Goal: Navigation & Orientation: Find specific page/section

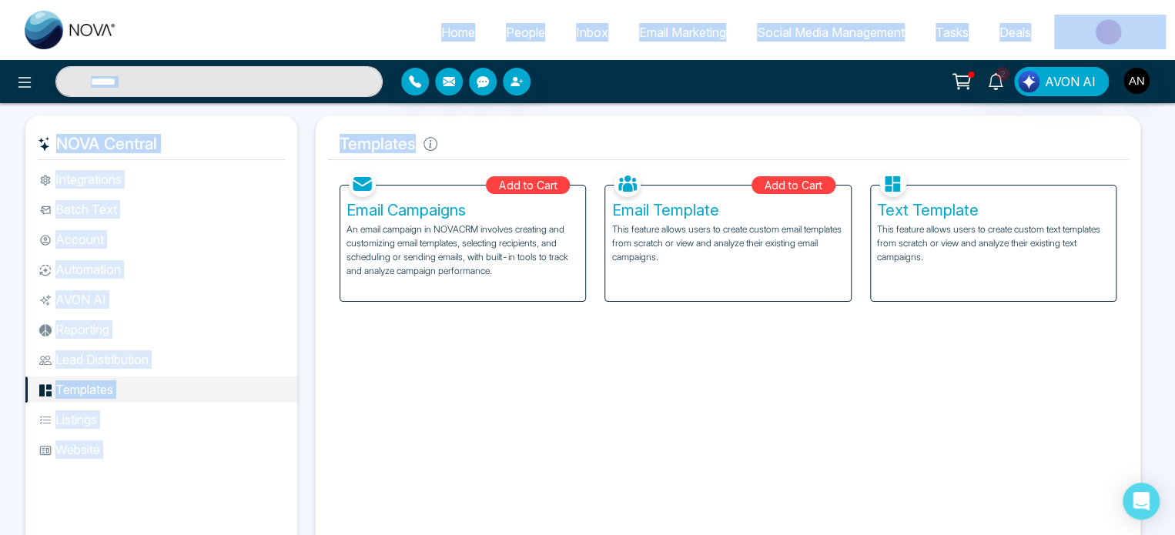
drag, startPoint x: 462, startPoint y: 120, endPoint x: 303, endPoint y: 47, distance: 174.6
click at [303, 47] on div "Home People Inbox Email Marketing Social Media Management Tasks Deals 2 AVON AI…" at bounding box center [587, 303] width 1175 height 607
click at [560, 417] on div "Facebook NOVACRM enables users to connect to Facebook to schedule social media …" at bounding box center [728, 361] width 800 height 390
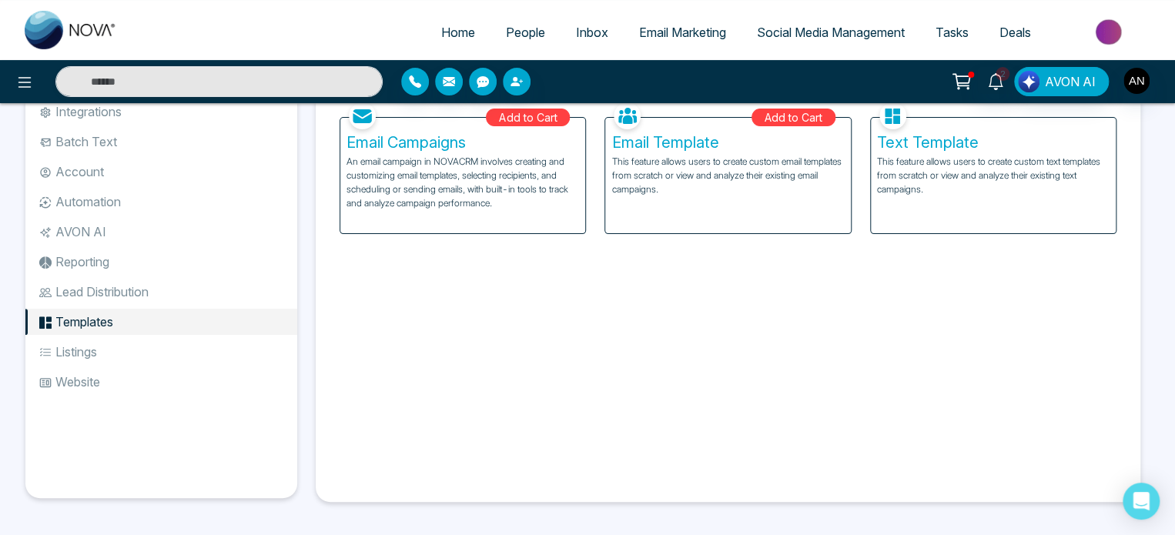
scroll to position [71, 0]
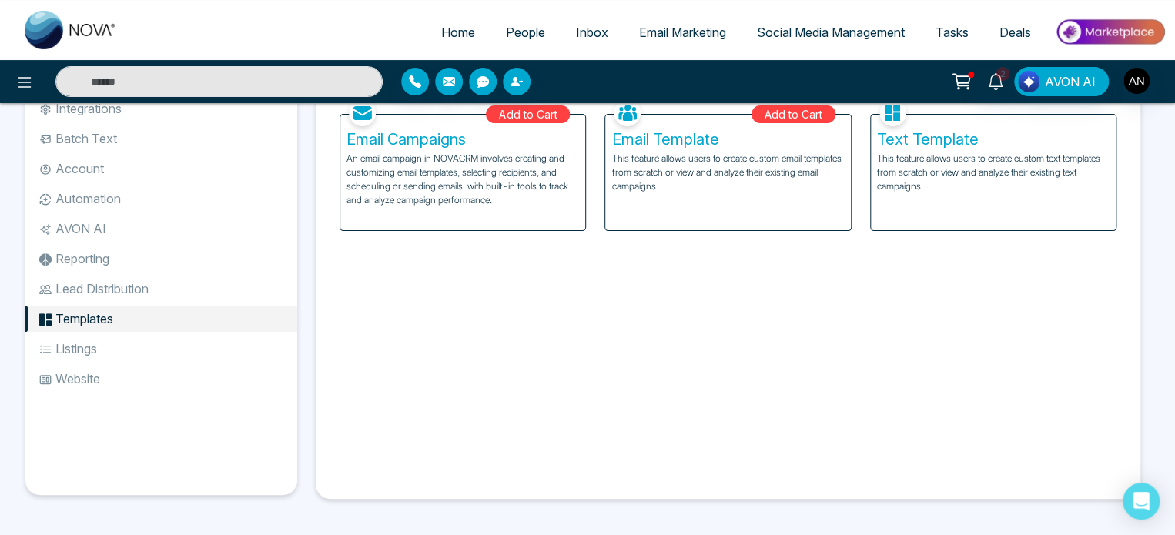
click at [594, 122] on div "Add to Cart Email Campaigns An email campaign in NOVACRM involves creating and …" at bounding box center [462, 162] width 265 height 135
click at [135, 451] on ul "Integrations Batch Text Account Automation AVON AI Reporting Lead Distribution …" at bounding box center [161, 282] width 272 height 375
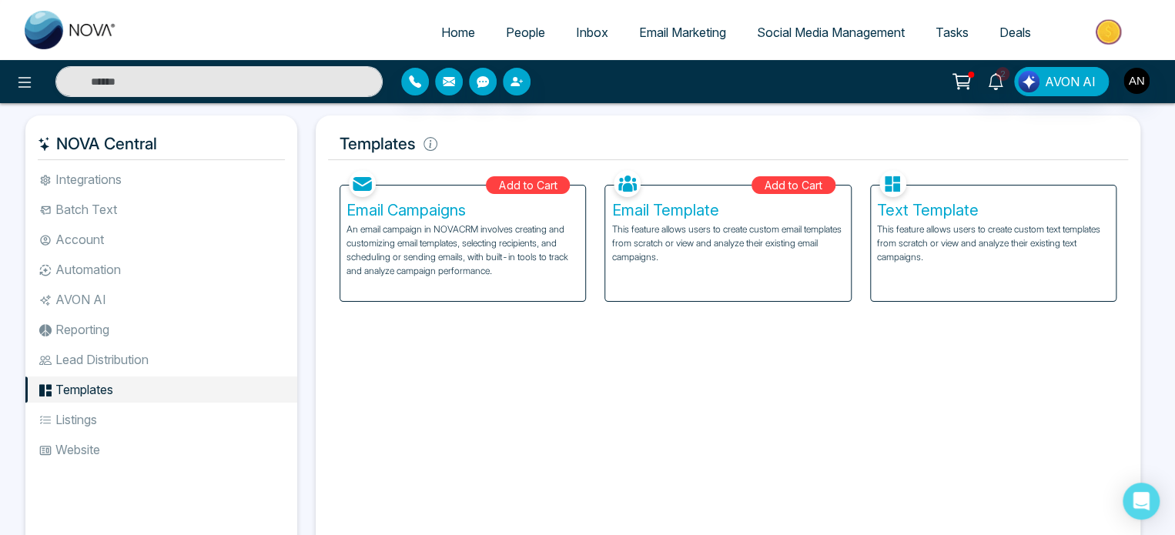
click at [451, 28] on span "Home" at bounding box center [458, 32] width 34 height 15
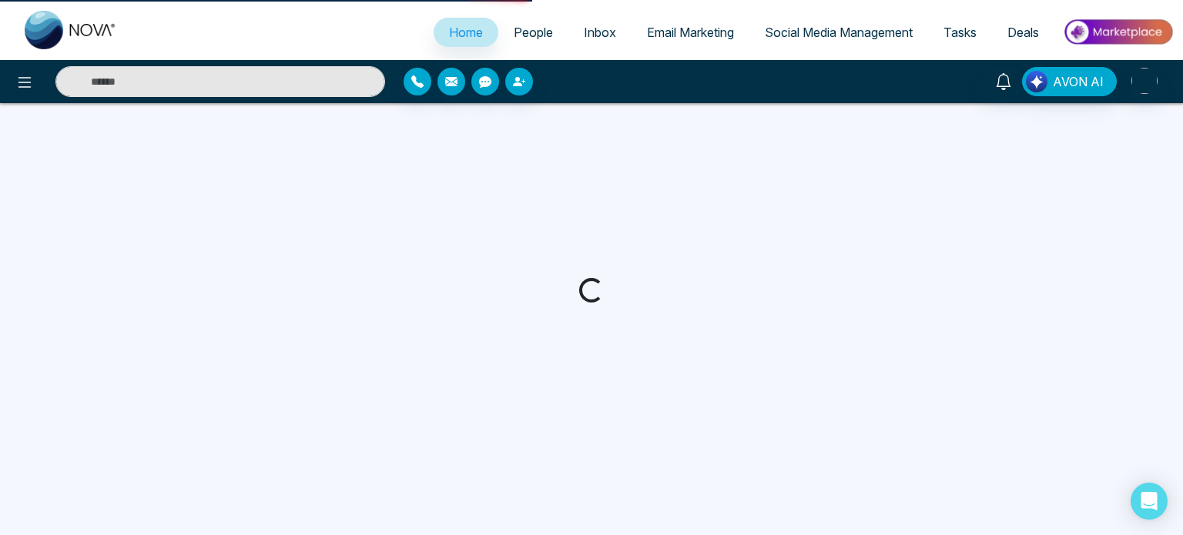
select select "*"
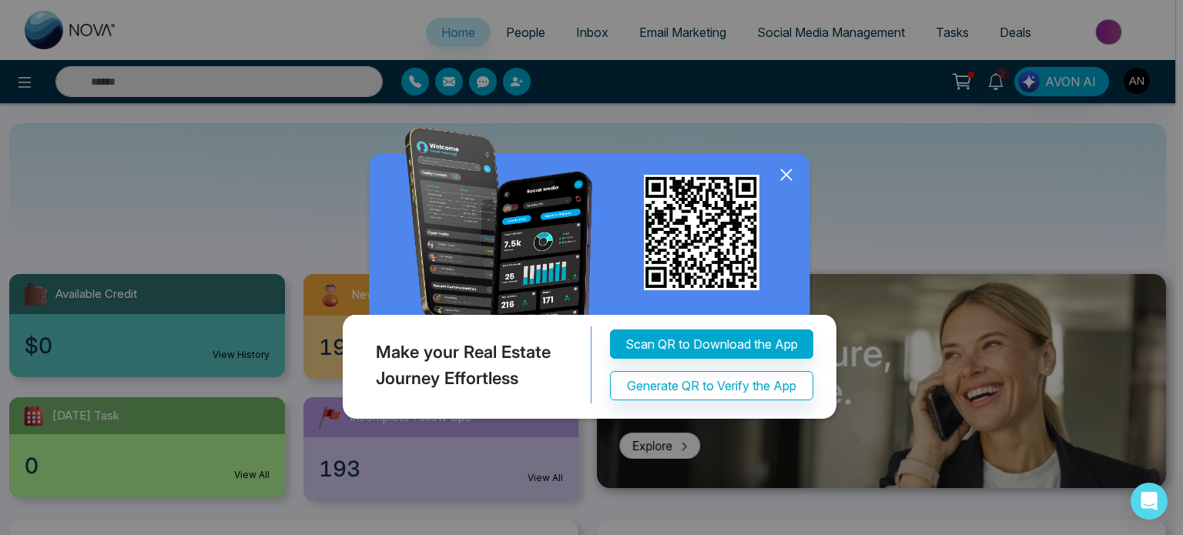
click at [782, 175] on icon at bounding box center [786, 174] width 23 height 23
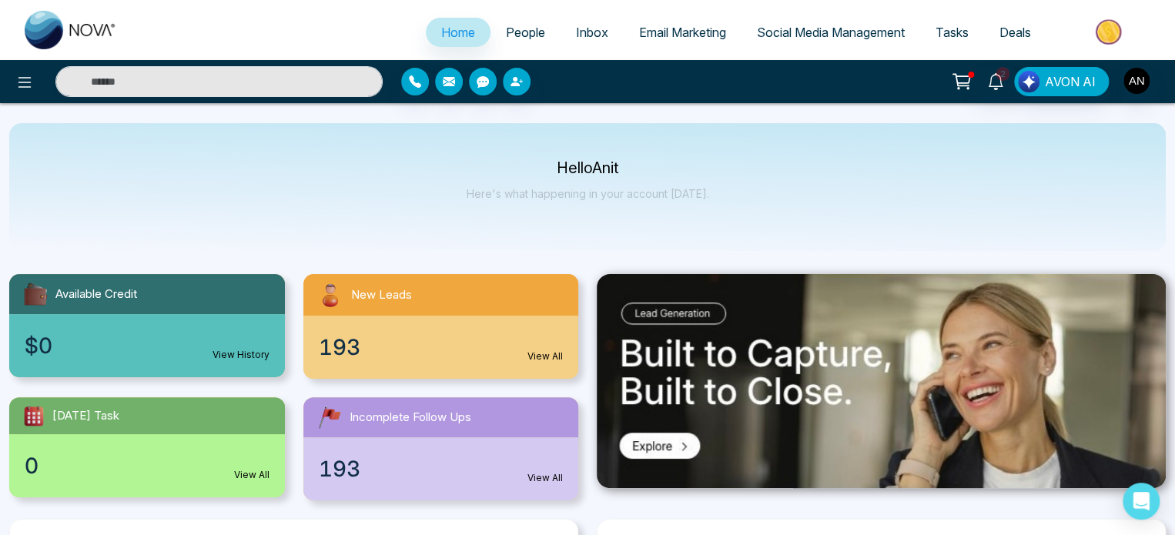
click at [514, 36] on span "People" at bounding box center [525, 32] width 39 height 15
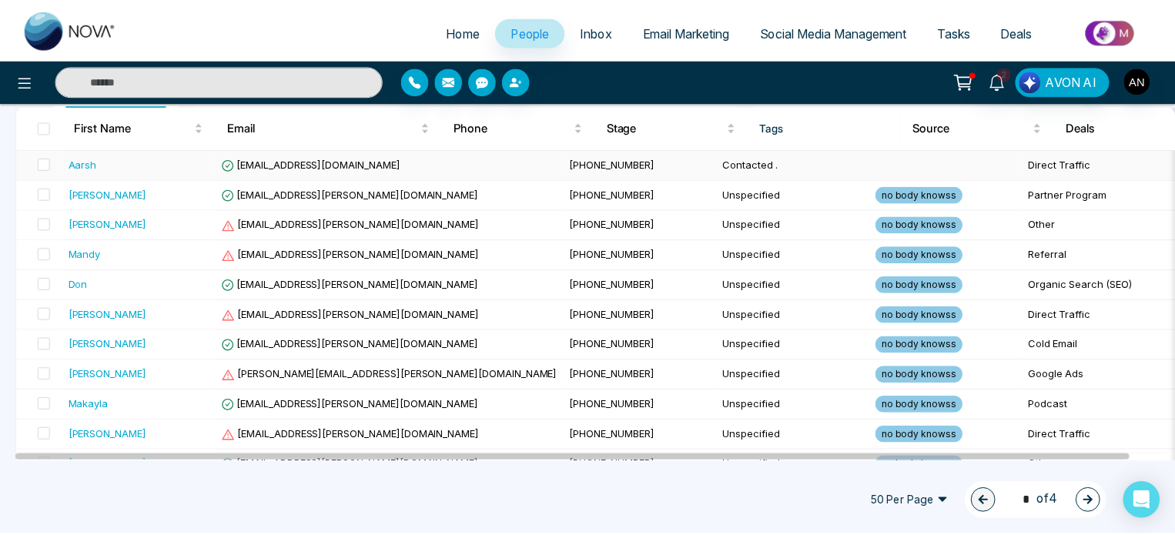
scroll to position [162, 0]
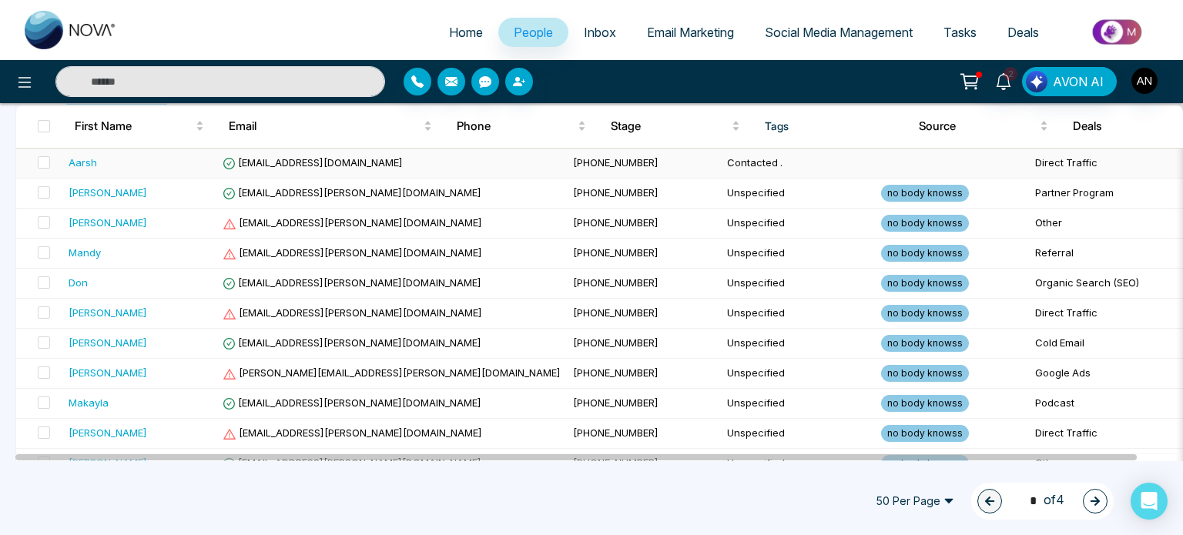
click at [143, 164] on div "Aarsh" at bounding box center [140, 162] width 142 height 15
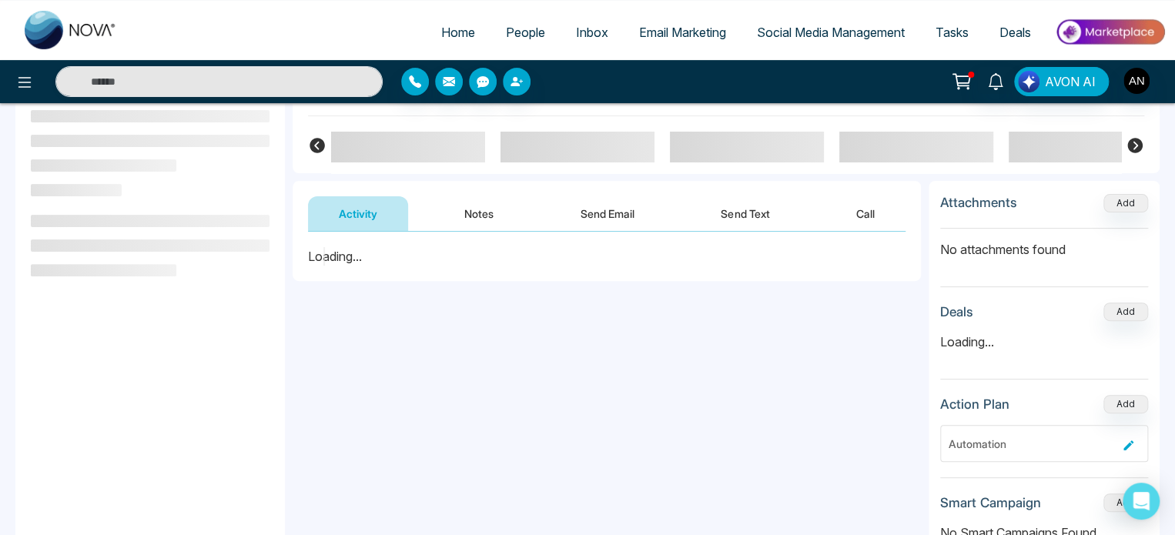
scroll to position [119, 0]
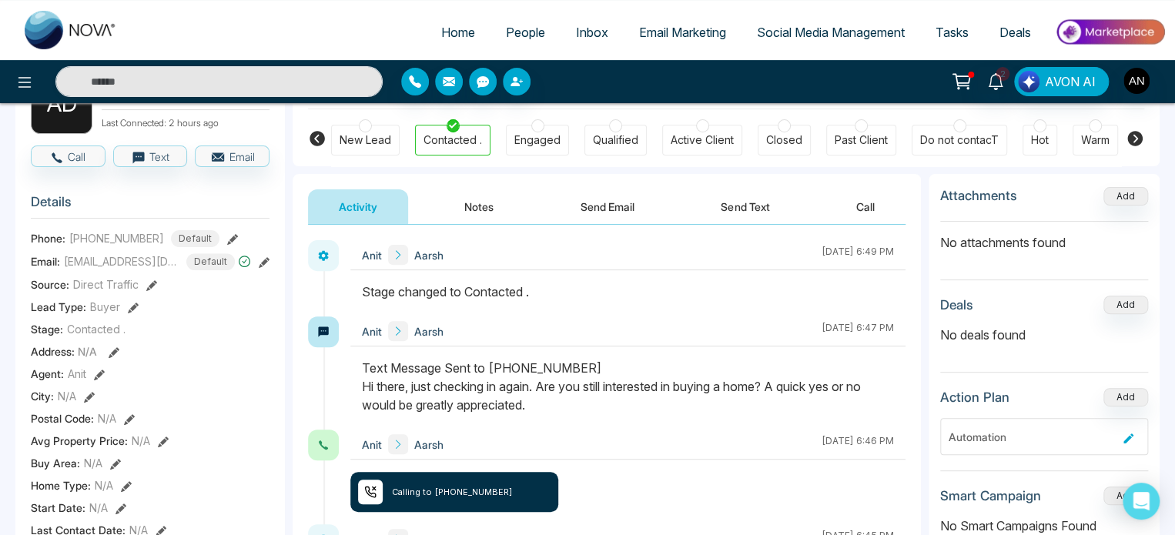
click at [589, 209] on button "Send Email" at bounding box center [607, 206] width 115 height 35
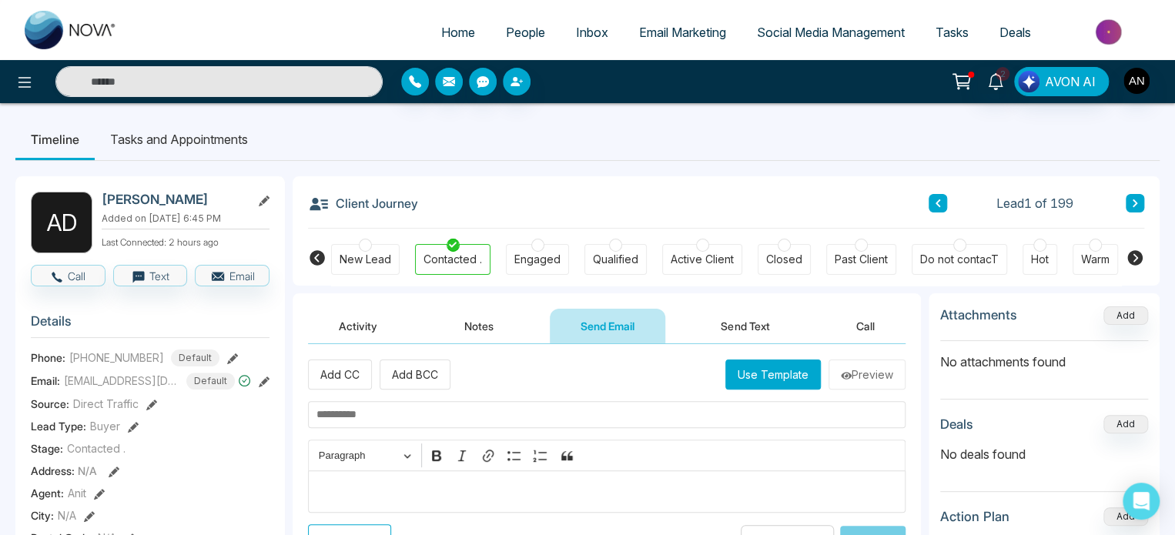
click at [576, 33] on span "Inbox" at bounding box center [592, 32] width 32 height 15
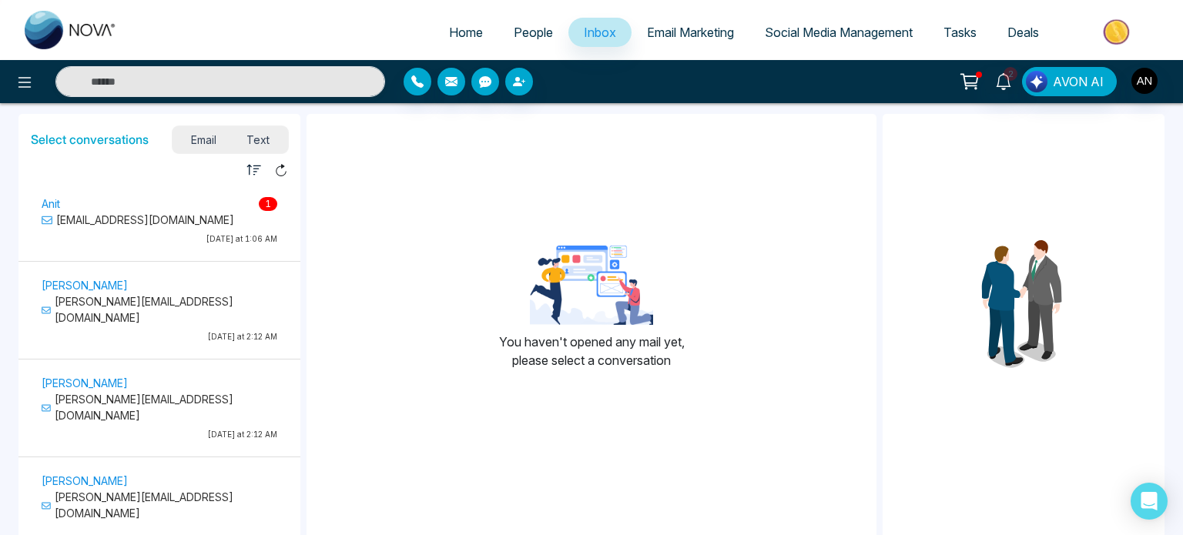
click at [677, 31] on span "Email Marketing" at bounding box center [690, 32] width 87 height 15
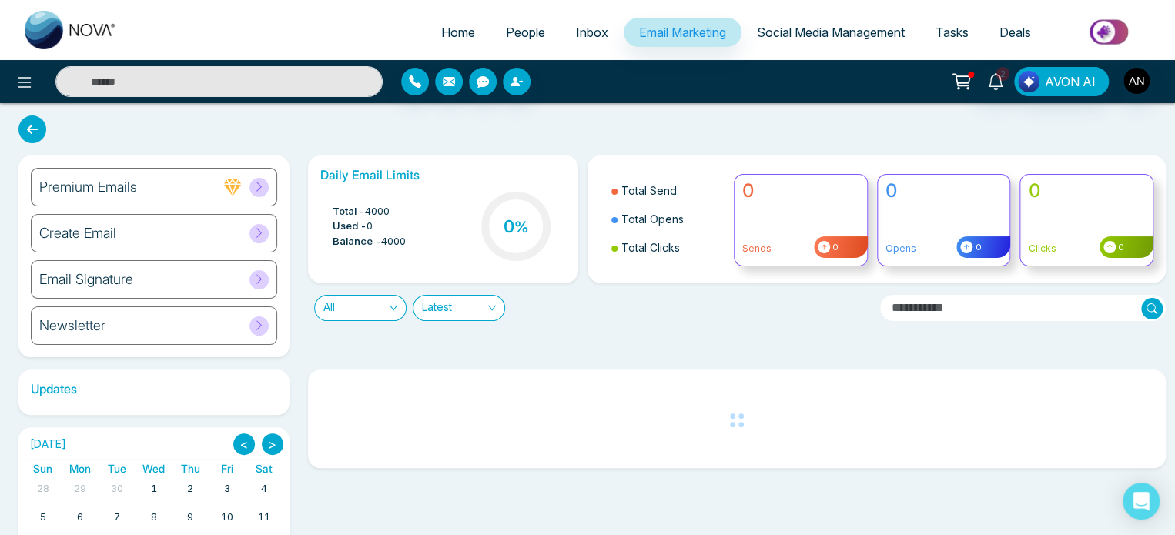
click at [821, 40] on link "Social Media Management" at bounding box center [830, 32] width 179 height 29
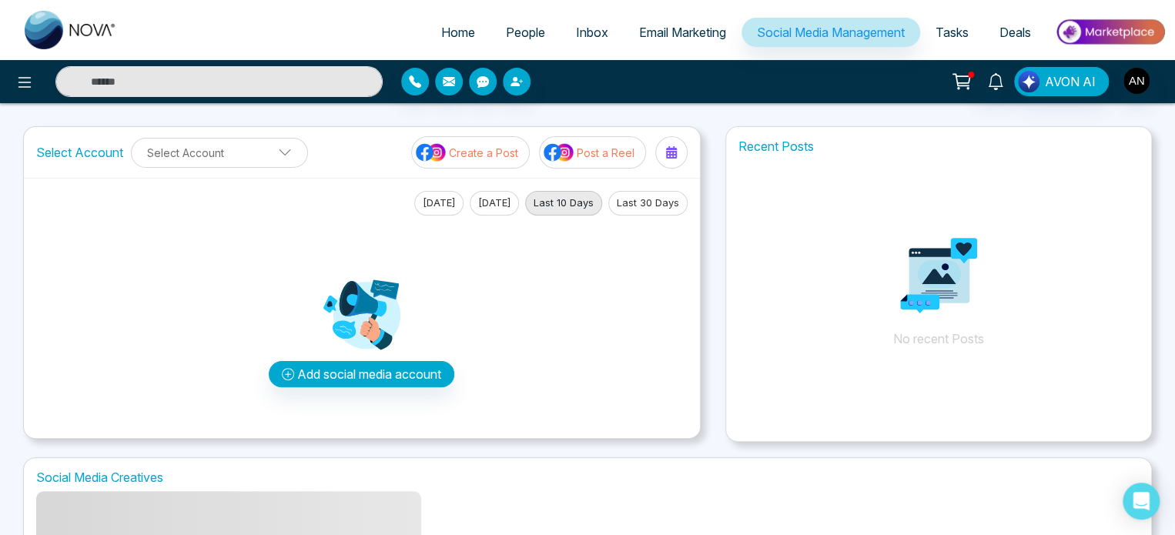
click at [441, 38] on span "Home" at bounding box center [458, 32] width 34 height 15
select select "*"
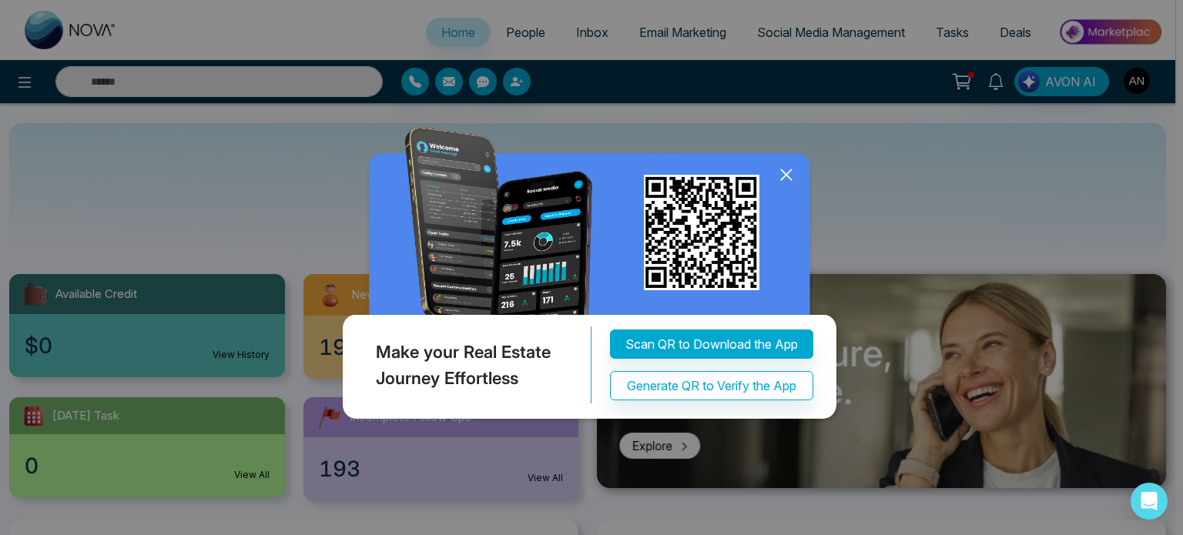
click at [782, 177] on icon at bounding box center [786, 174] width 10 height 10
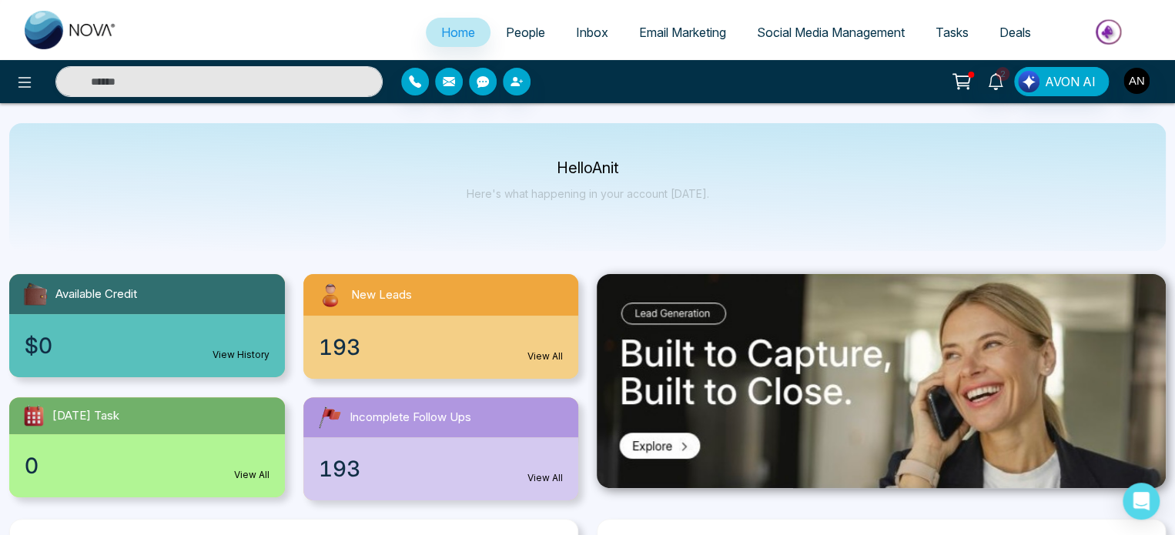
click at [313, 33] on ul "Home People Inbox Email Marketing Social Media Management Tasks Deals" at bounding box center [648, 33] width 1033 height 42
click at [1133, 86] on img "button" at bounding box center [1136, 81] width 26 height 26
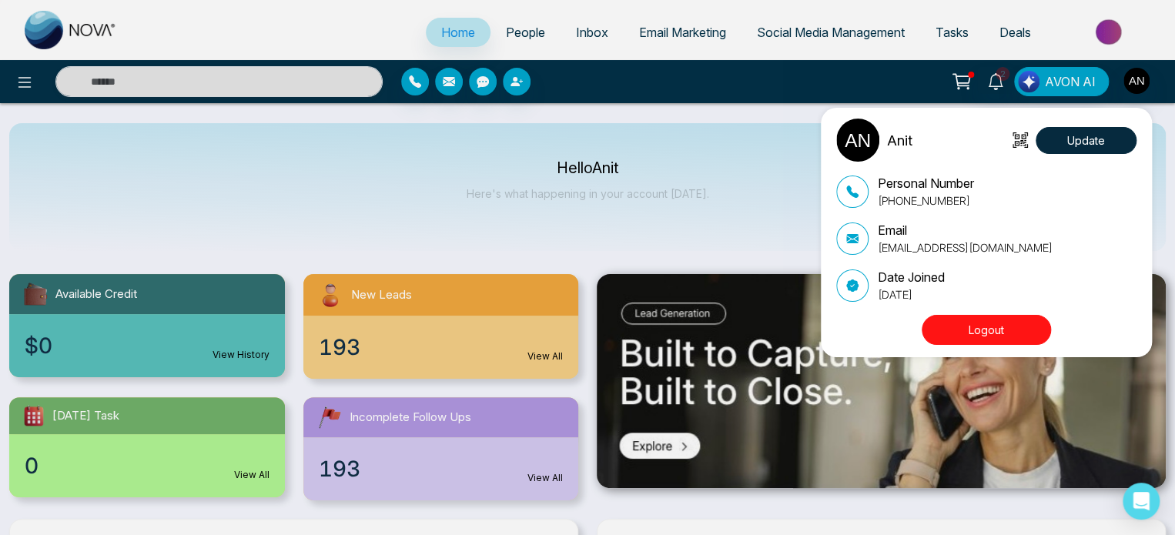
click at [706, 158] on div "Anit Update Personal Number [PHONE_NUMBER] Email [EMAIL_ADDRESS][DOMAIN_NAME] D…" at bounding box center [587, 267] width 1175 height 535
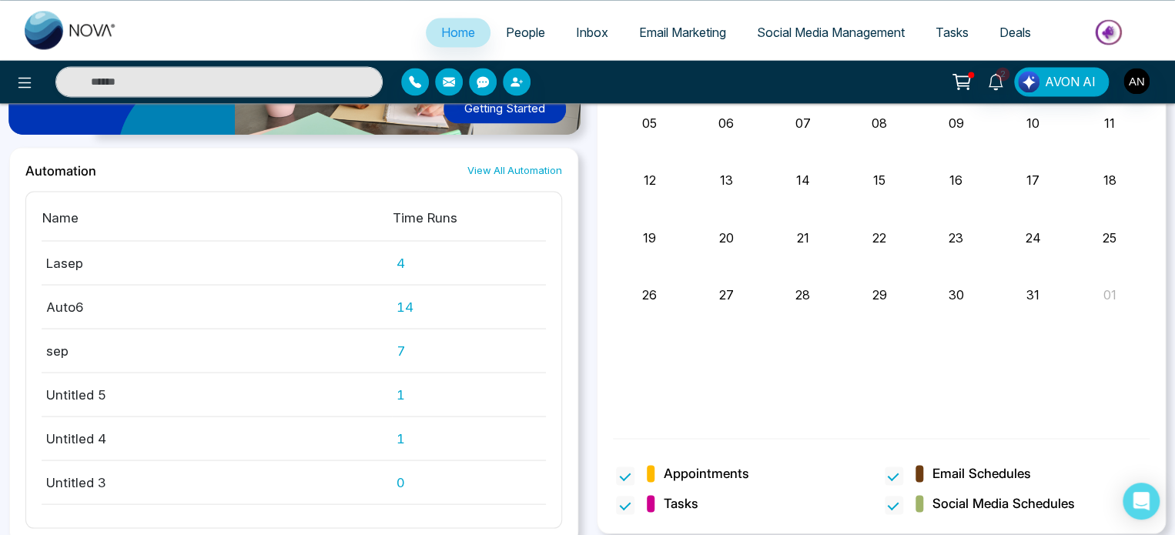
scroll to position [1245, 0]
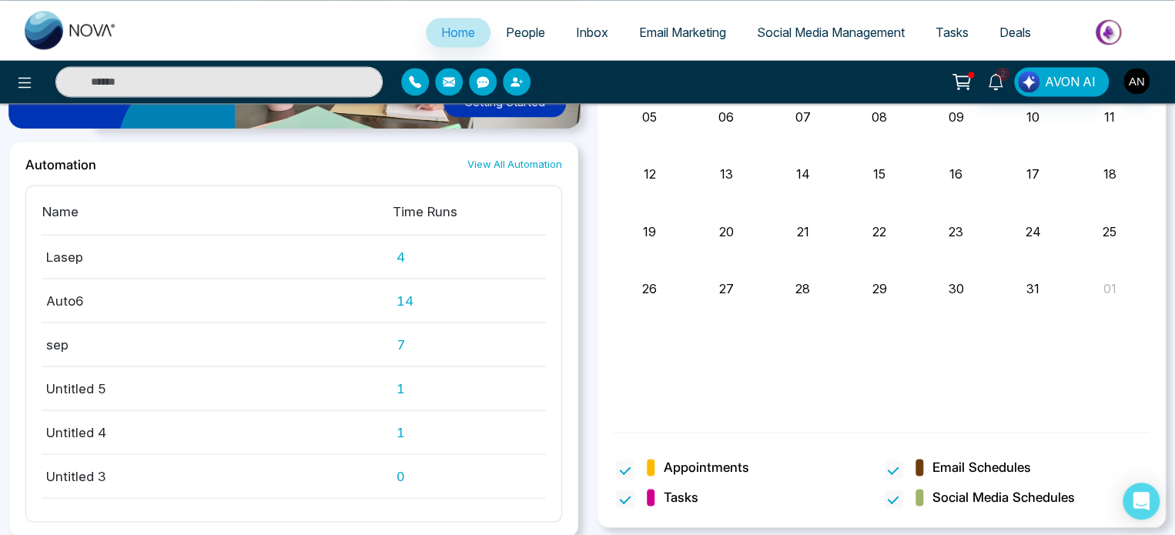
click at [1106, 36] on img at bounding box center [1110, 32] width 112 height 35
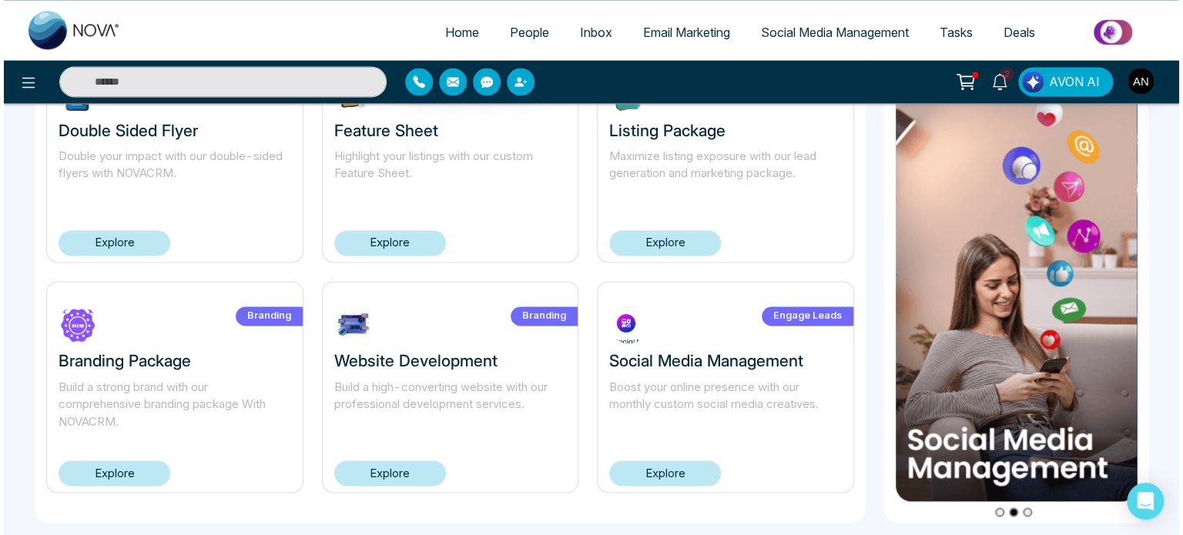
scroll to position [1080, 0]
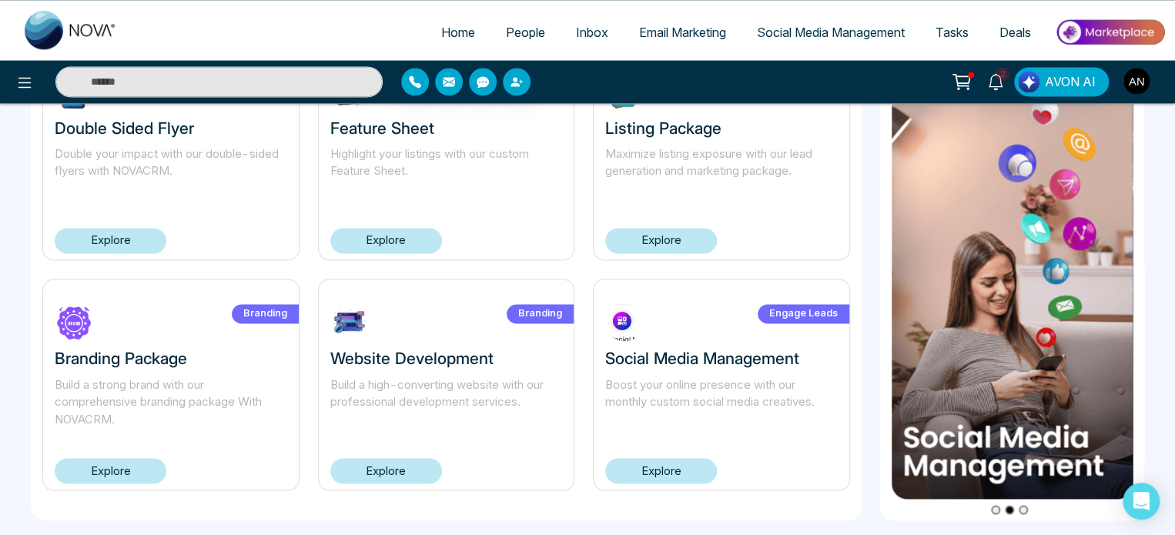
click at [1136, 79] on img "button" at bounding box center [1136, 81] width 26 height 26
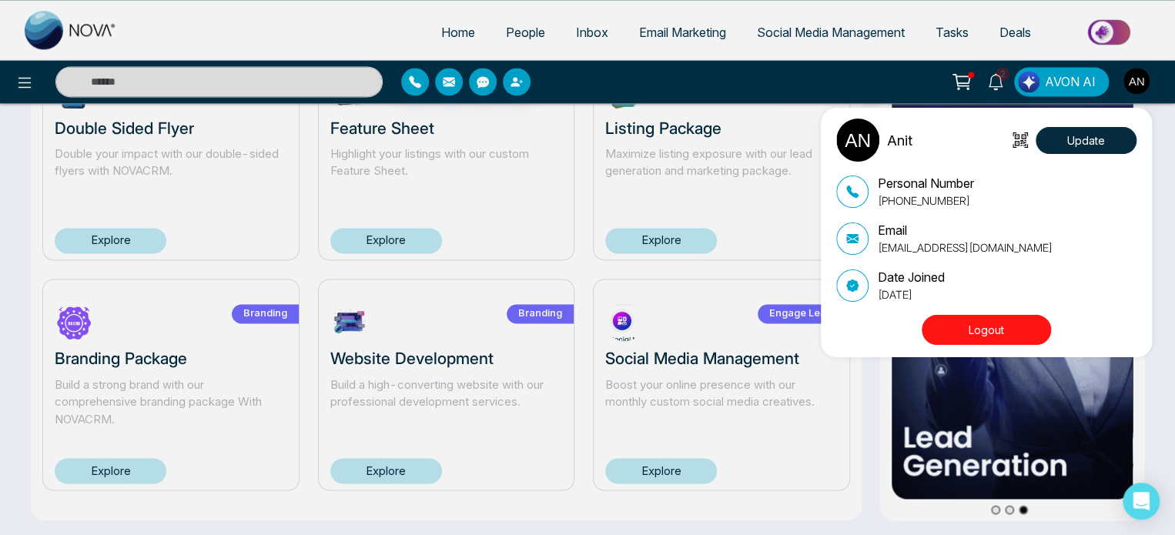
click at [915, 92] on div "Anit Update Personal Number [PHONE_NUMBER] Email [EMAIL_ADDRESS][DOMAIN_NAME] D…" at bounding box center [587, 267] width 1175 height 535
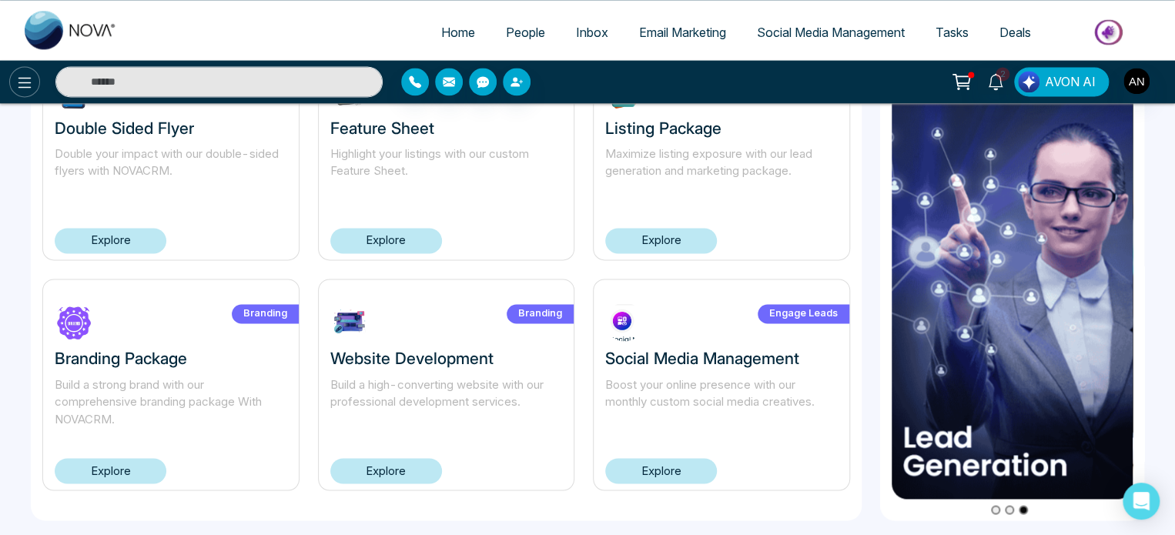
click at [20, 82] on icon at bounding box center [24, 82] width 18 height 18
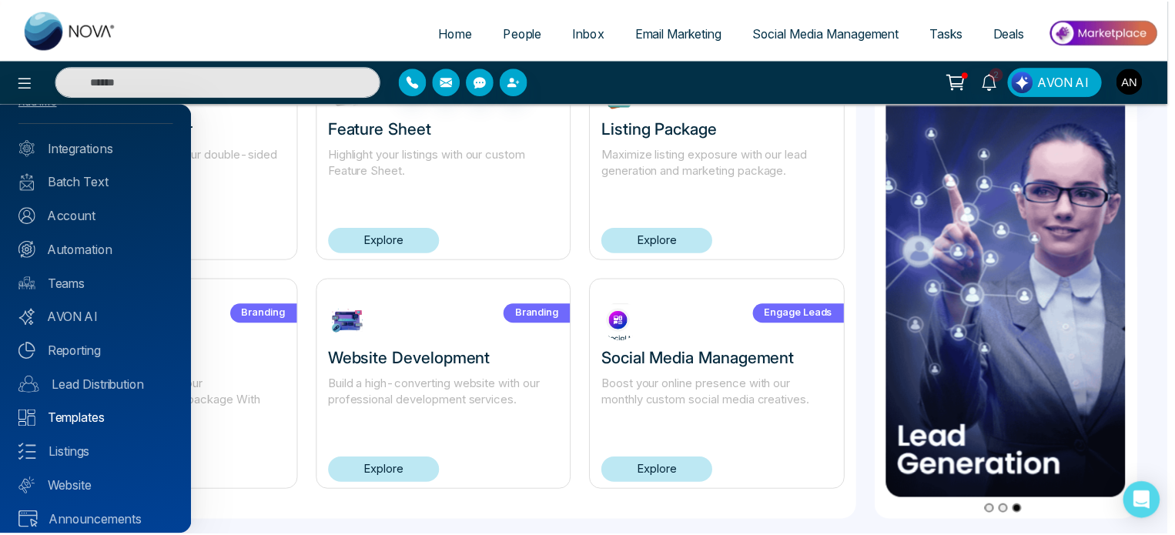
scroll to position [87, 0]
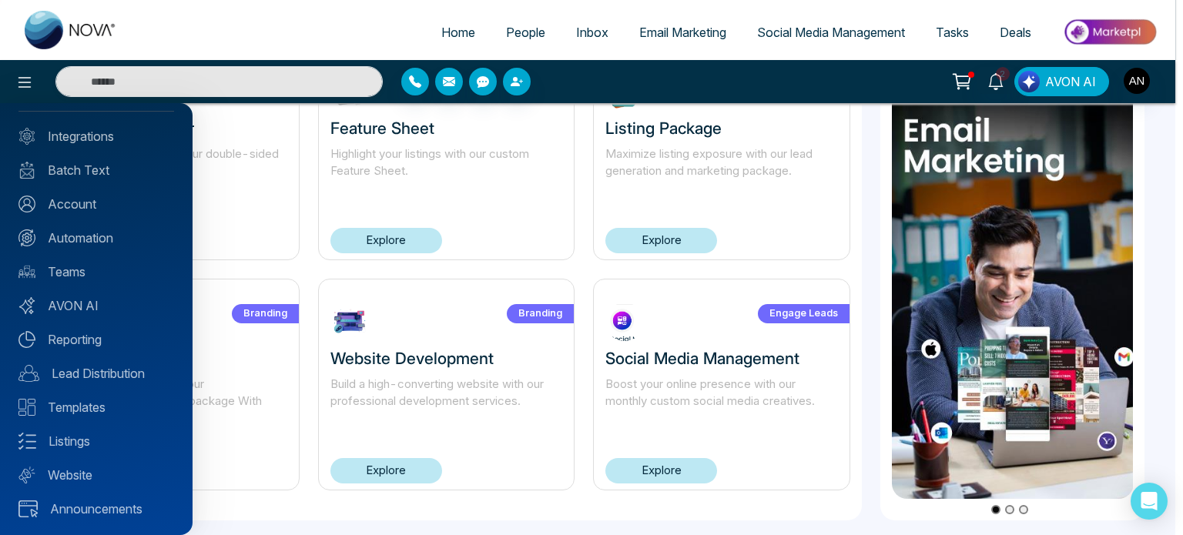
click at [456, 36] on div at bounding box center [591, 267] width 1183 height 535
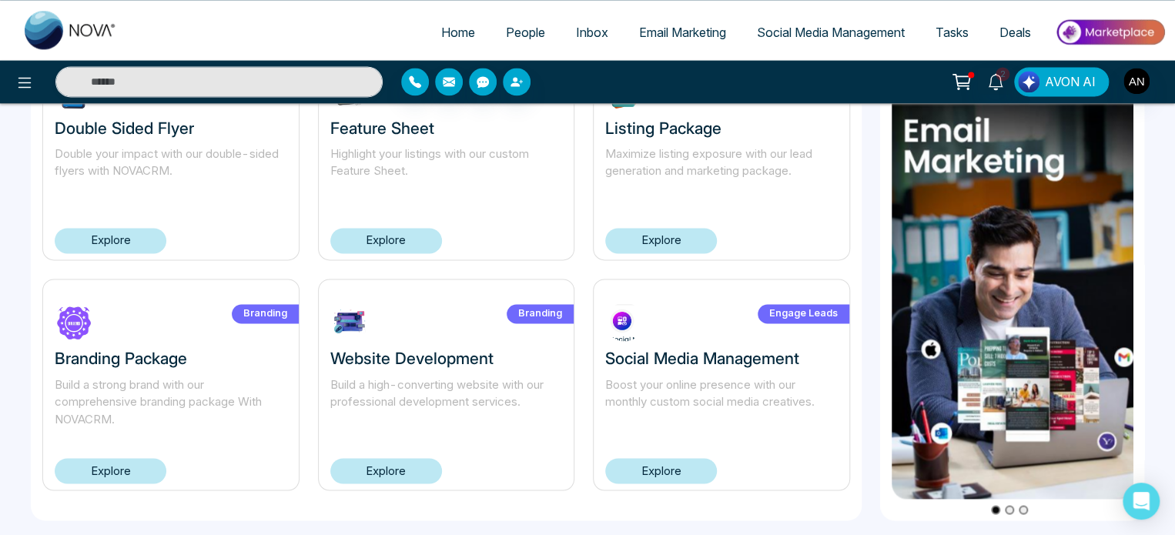
click at [454, 29] on span "Home" at bounding box center [458, 32] width 34 height 15
select select "*"
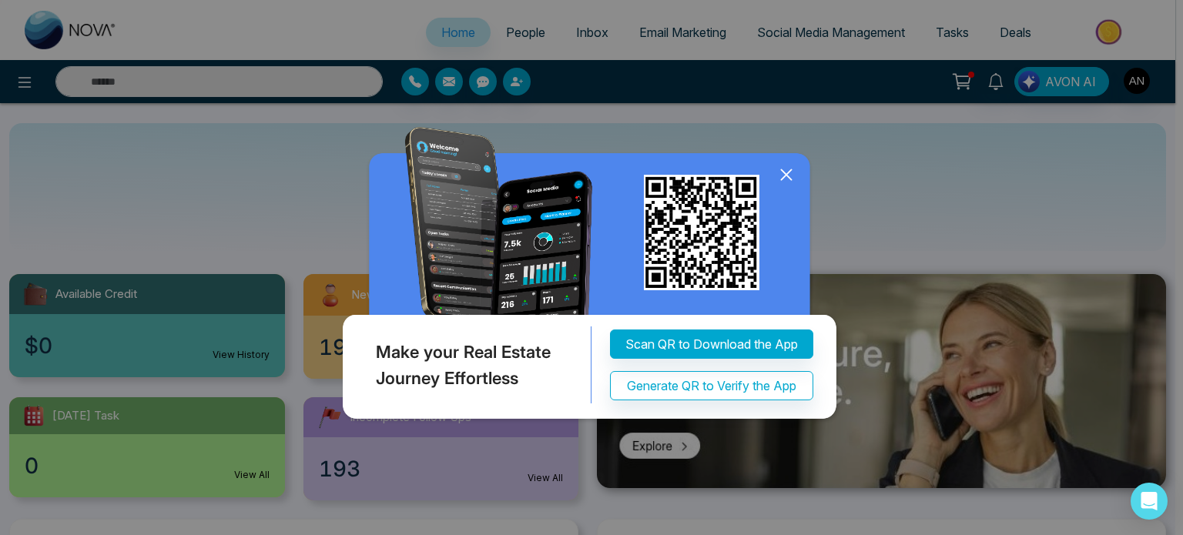
click at [786, 171] on icon at bounding box center [786, 174] width 23 height 23
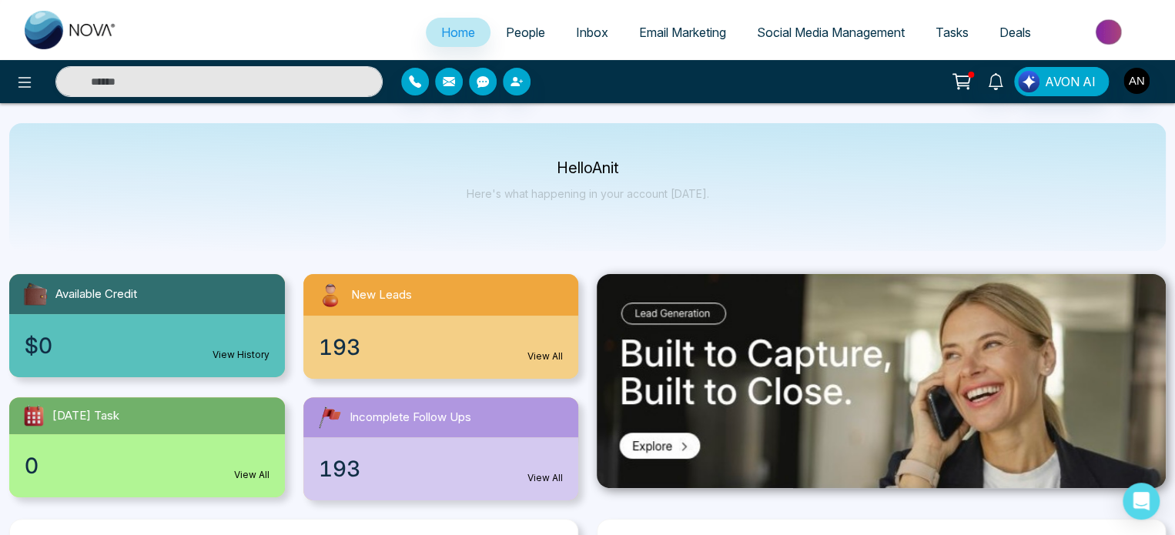
click at [40, 28] on img at bounding box center [71, 30] width 92 height 38
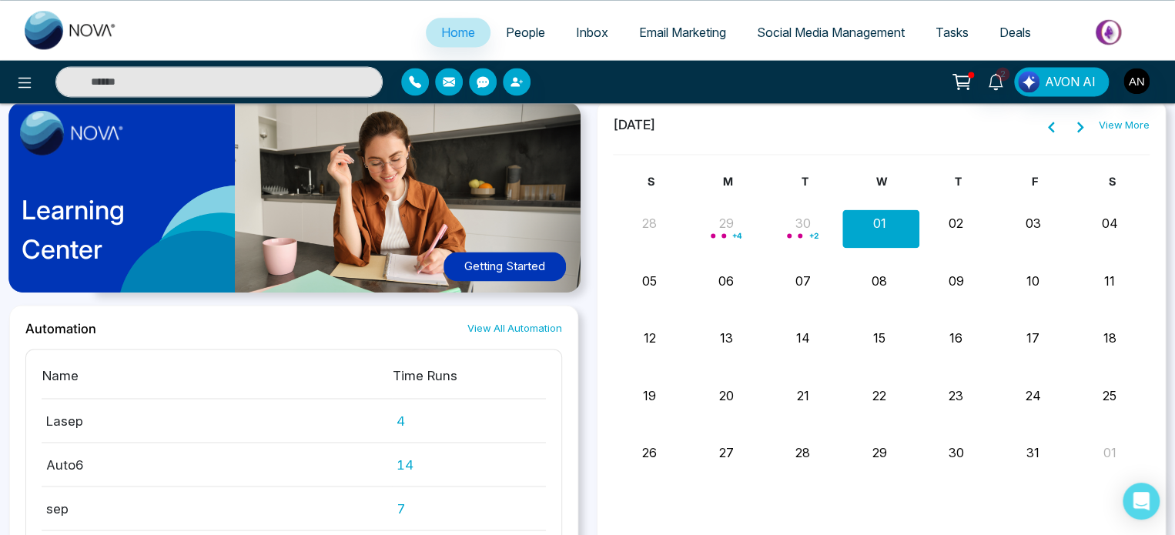
scroll to position [1078, 0]
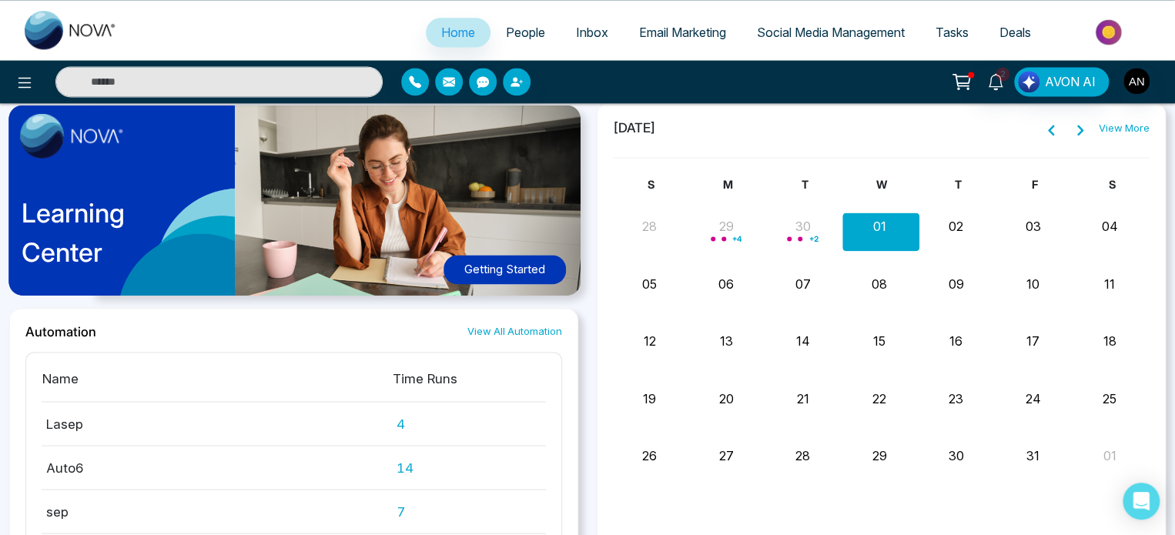
click at [485, 275] on button "Getting Started" at bounding box center [504, 270] width 122 height 30
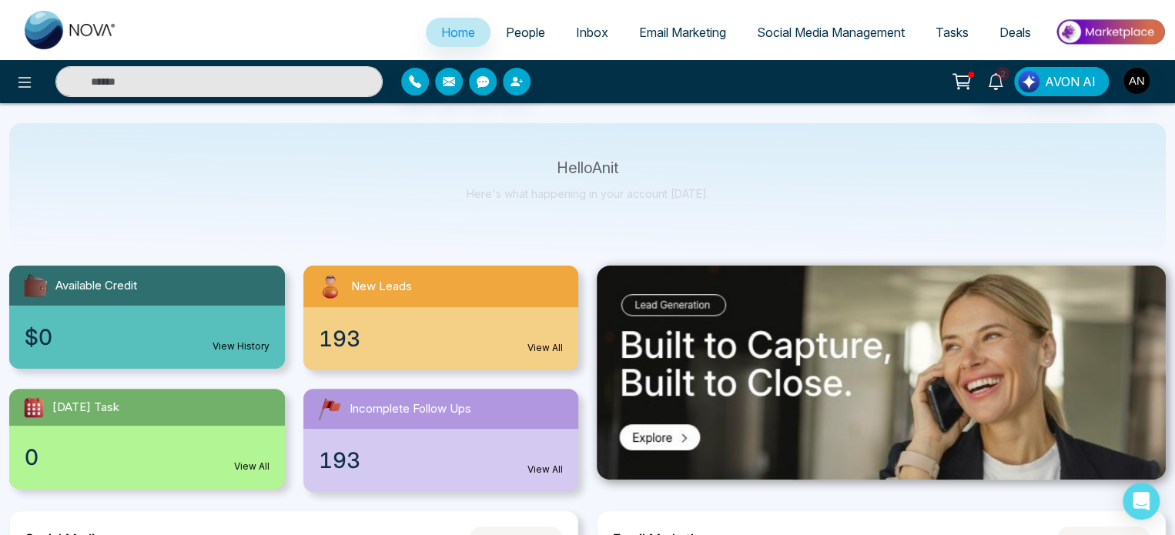
scroll to position [0, 0]
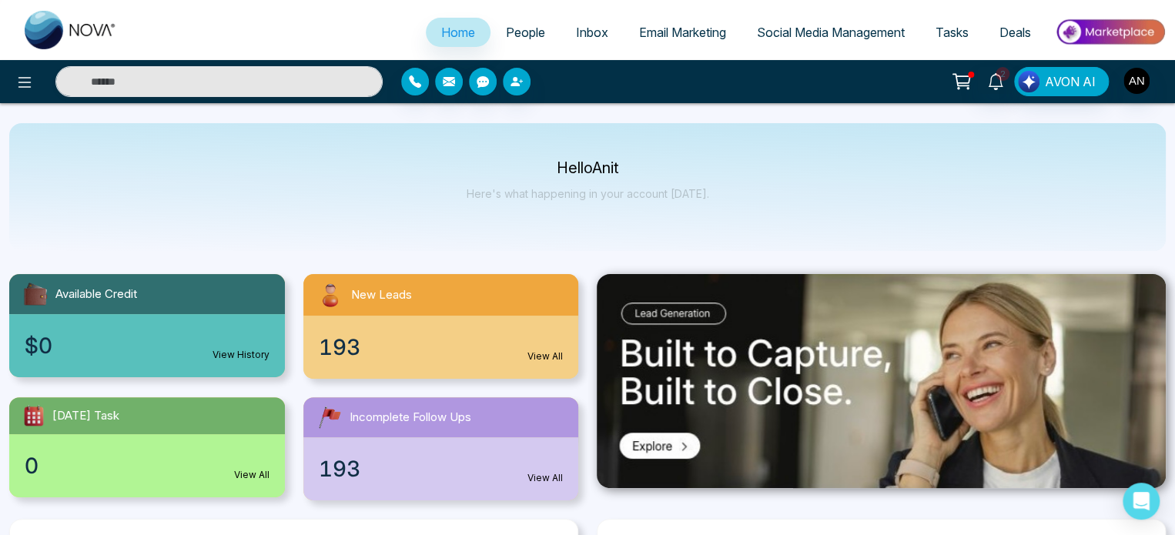
click at [1014, 31] on span "Deals" at bounding box center [1015, 32] width 32 height 15
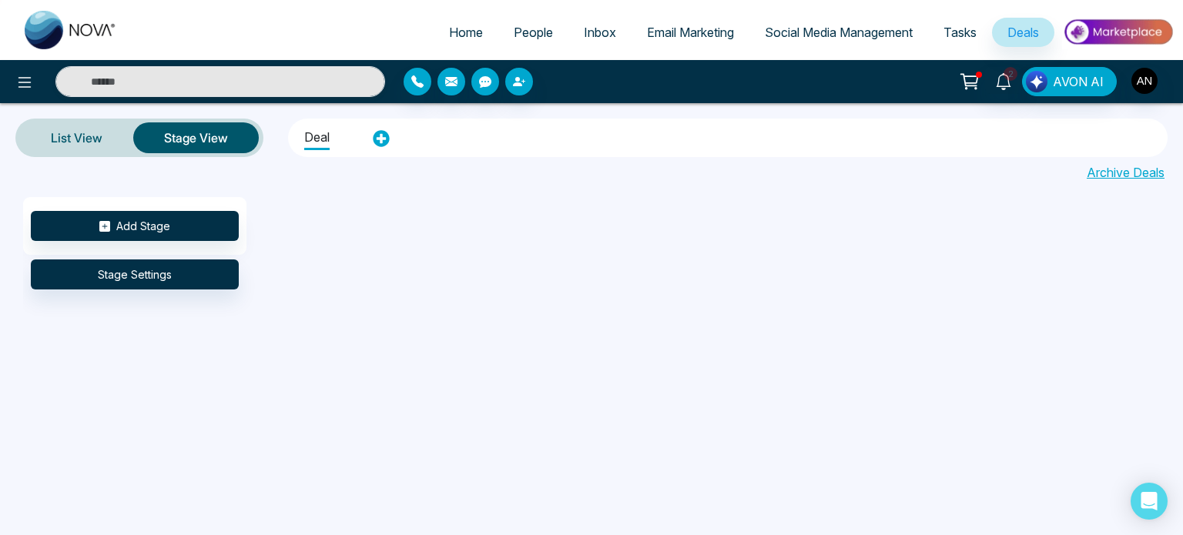
click at [1112, 34] on img at bounding box center [1118, 32] width 112 height 35
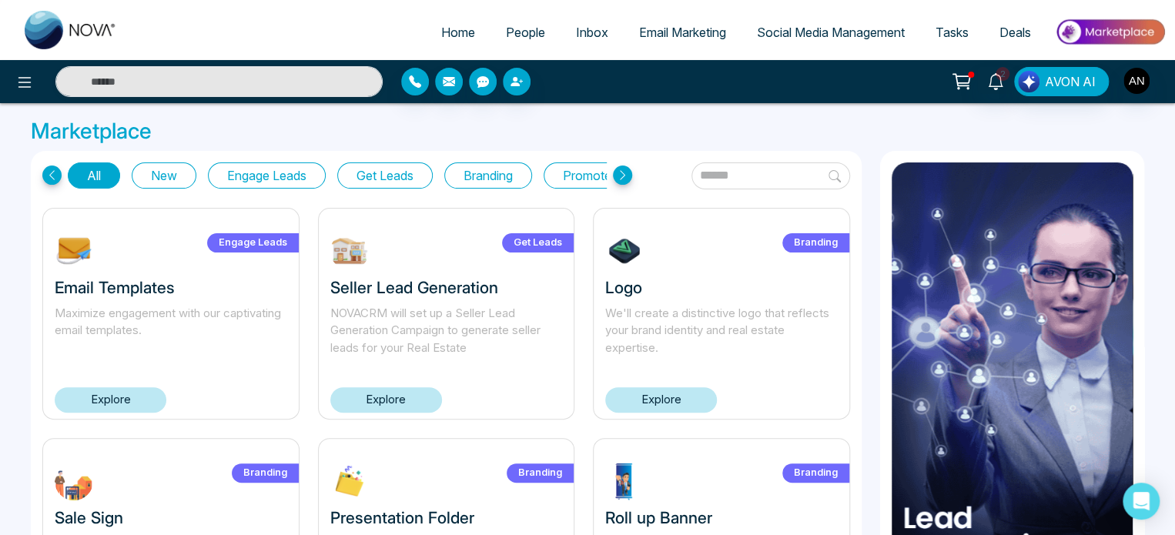
click at [962, 25] on span "Tasks" at bounding box center [951, 32] width 33 height 15
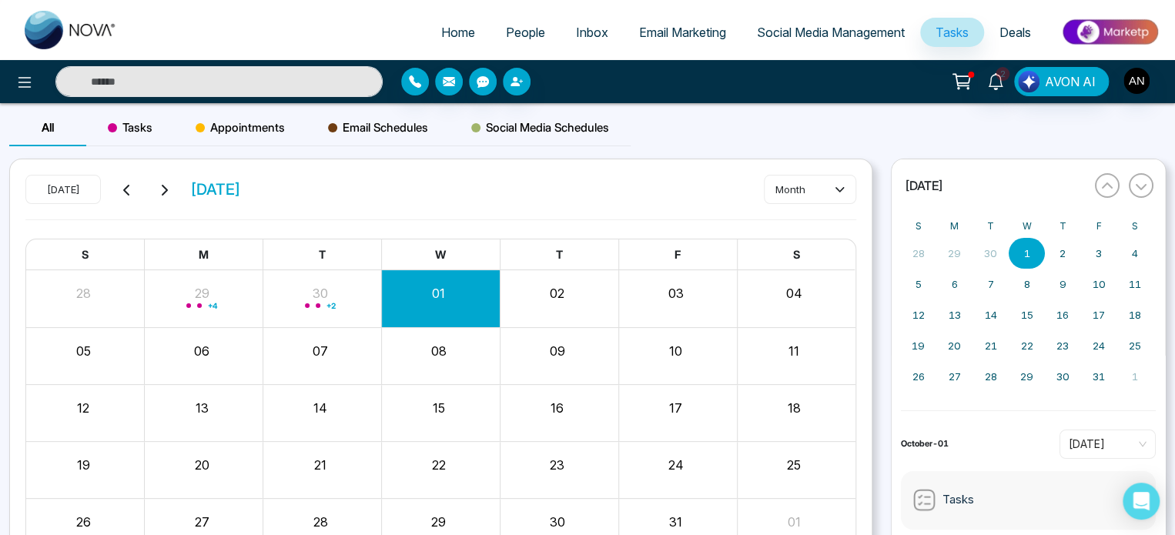
click at [256, 125] on span "Appointments" at bounding box center [240, 128] width 89 height 18
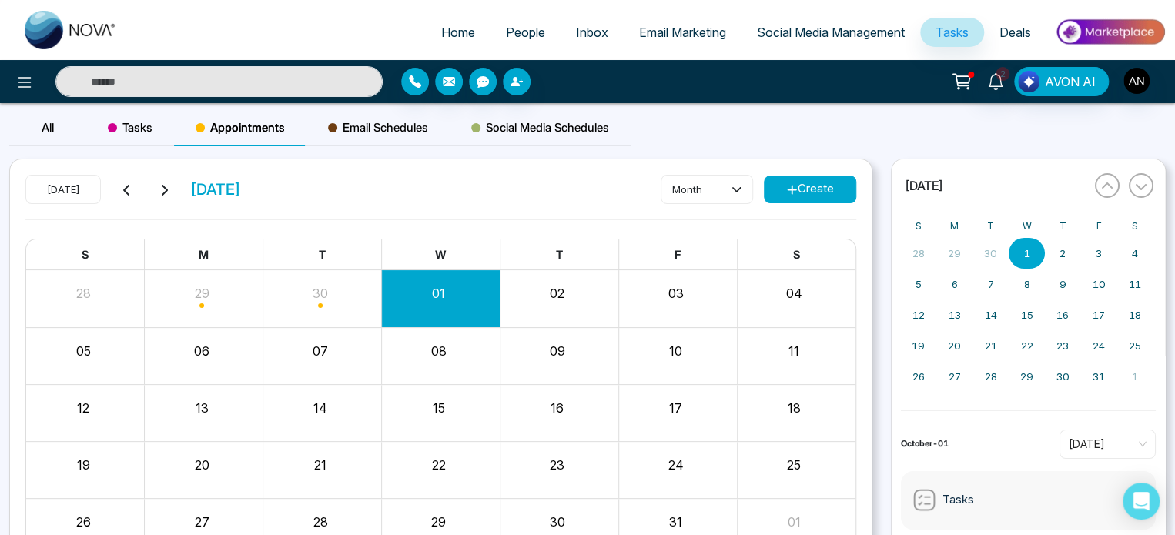
click at [765, 196] on button "Create" at bounding box center [810, 190] width 92 height 28
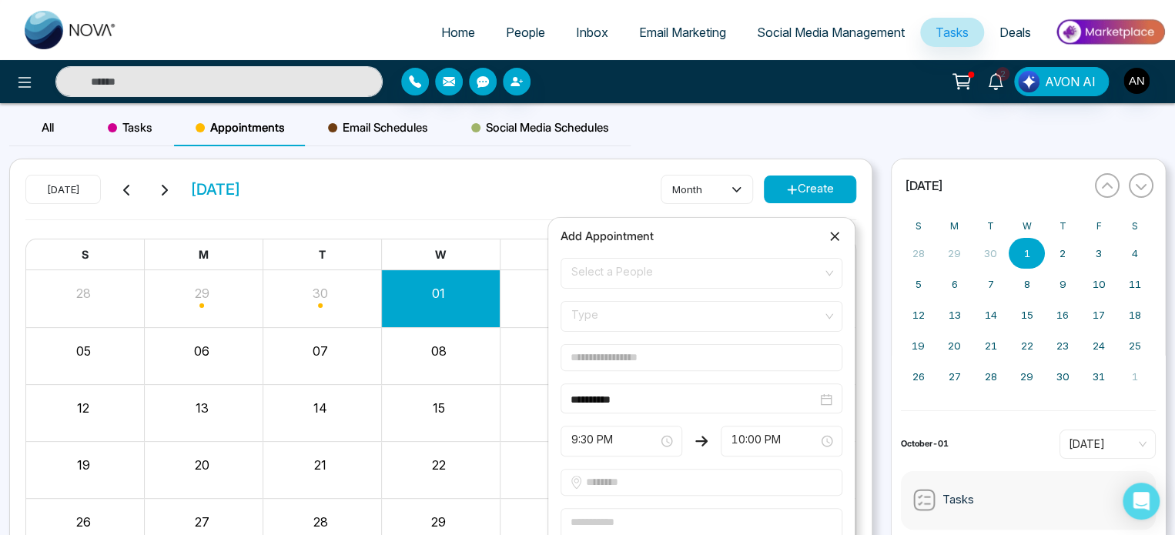
click at [831, 236] on icon at bounding box center [834, 236] width 15 height 15
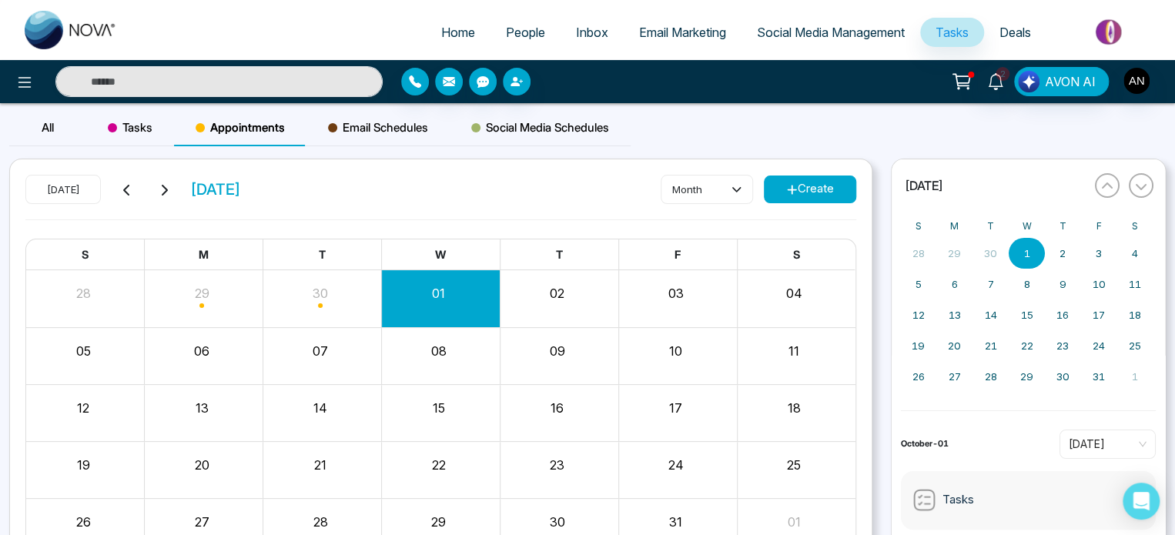
click at [674, 35] on span "Email Marketing" at bounding box center [682, 32] width 87 height 15
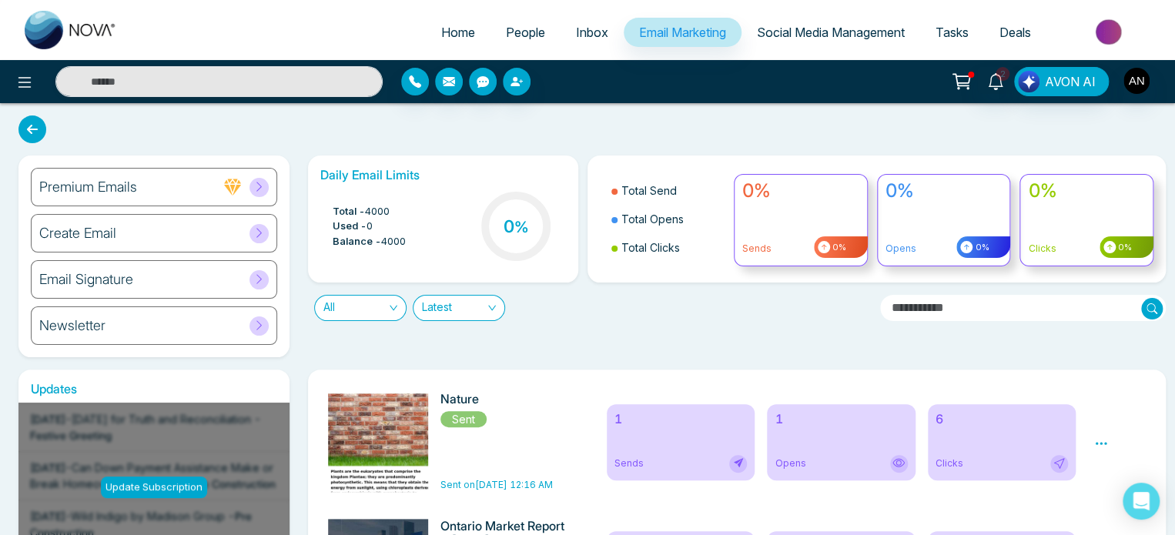
click at [523, 36] on span "People" at bounding box center [525, 32] width 39 height 15
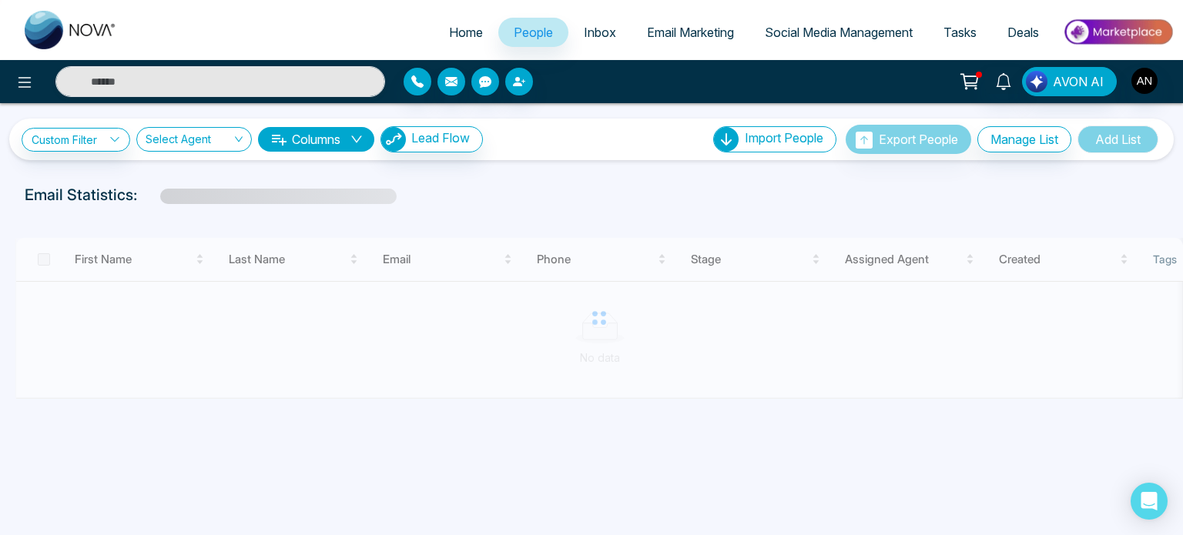
click at [679, 32] on span "Email Marketing" at bounding box center [690, 32] width 87 height 15
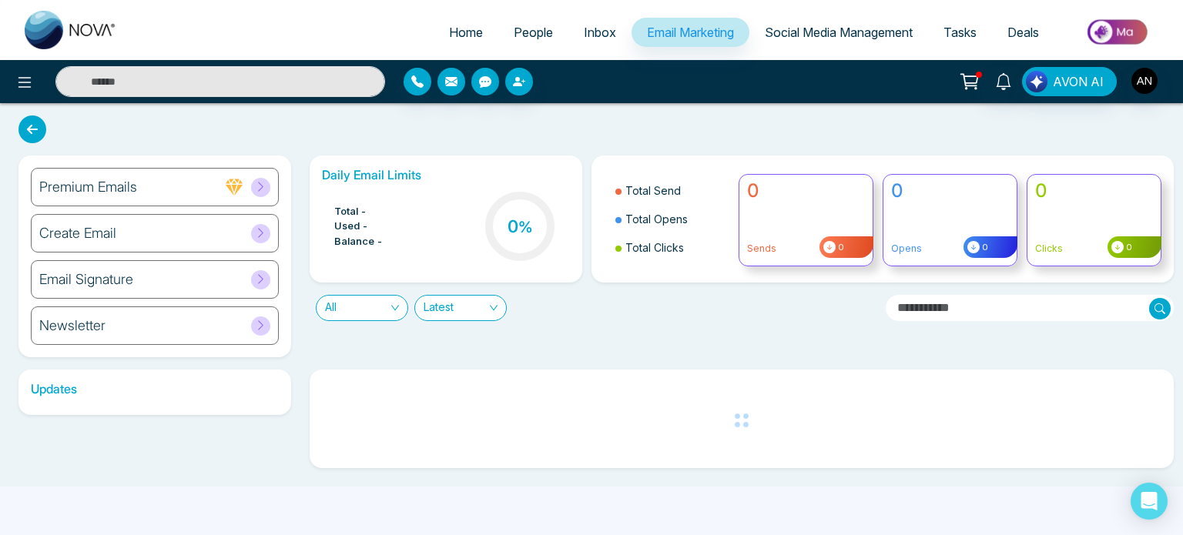
click at [584, 32] on span "Inbox" at bounding box center [600, 32] width 32 height 15
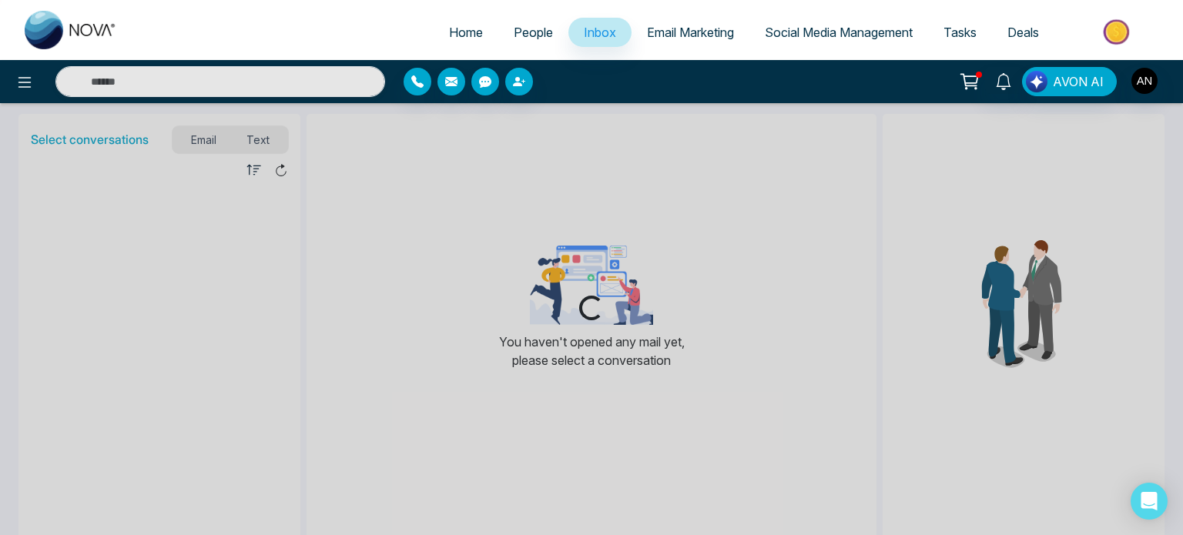
click at [690, 36] on span "Email Marketing" at bounding box center [690, 32] width 87 height 15
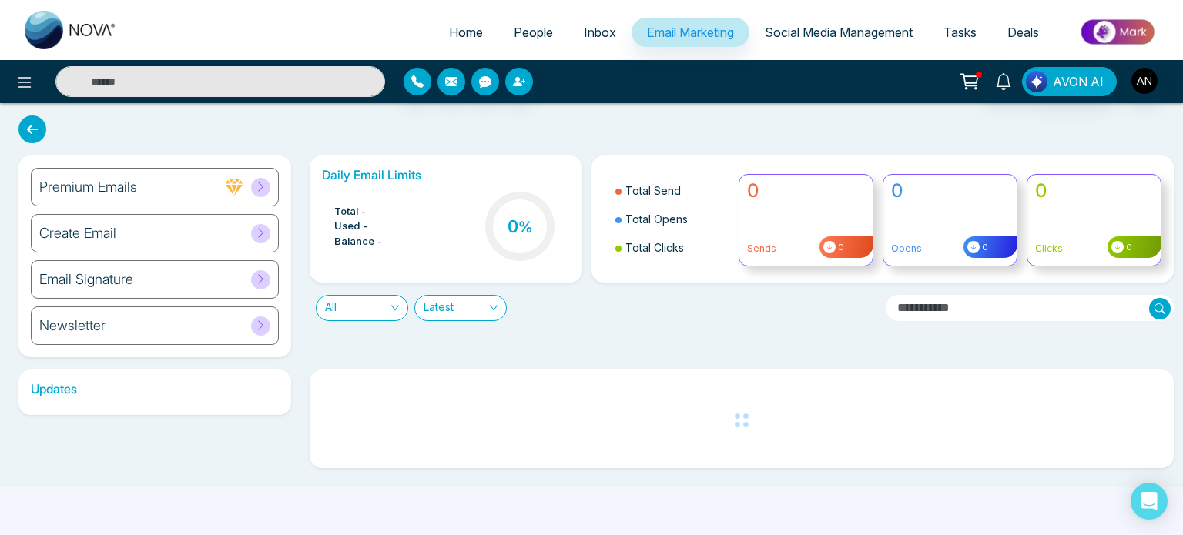
click at [587, 32] on span "Inbox" at bounding box center [600, 32] width 32 height 15
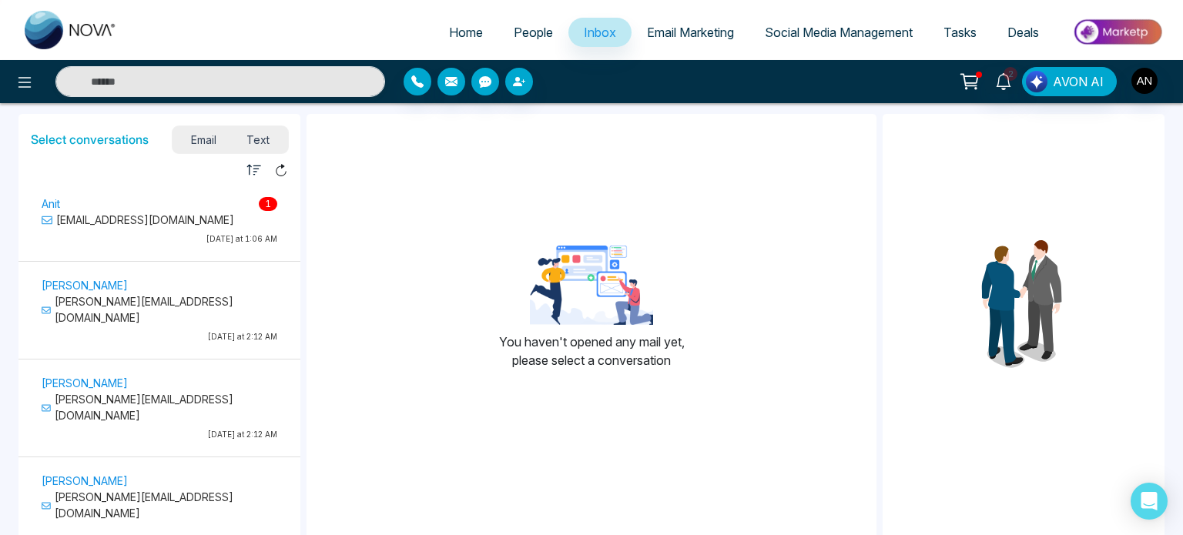
click at [154, 24] on ul "Home People Inbox Email Marketing Social Media Management Tasks Deals" at bounding box center [652, 33] width 1041 height 42
